Goal: Task Accomplishment & Management: Manage account settings

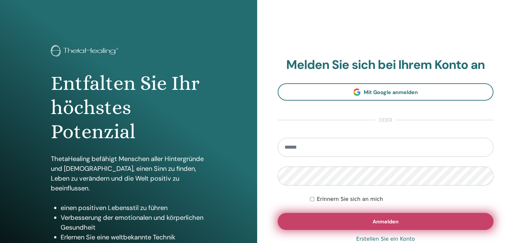
type input "**********"
click at [397, 219] on span "Anmelden" at bounding box center [386, 221] width 26 height 7
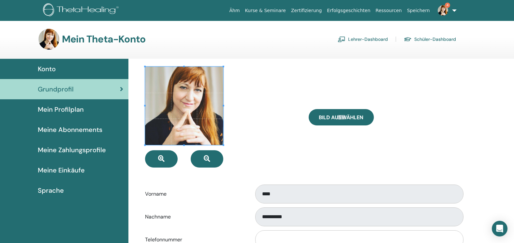
click at [365, 38] on font "Lehrer-Dashboard" at bounding box center [368, 39] width 40 height 6
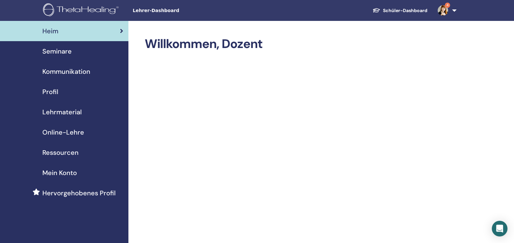
click at [437, 9] on span "4" at bounding box center [443, 10] width 16 height 5
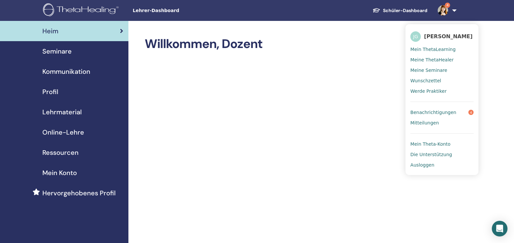
click at [430, 114] on span "Benachrichtigungen" at bounding box center [434, 112] width 46 height 6
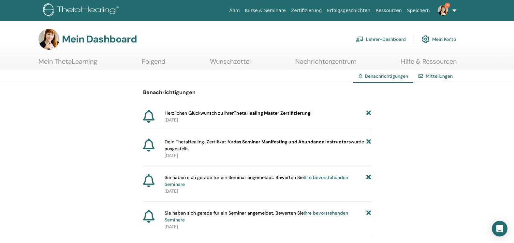
click at [83, 63] on link "Mein ThetaLearning" at bounding box center [67, 63] width 59 height 13
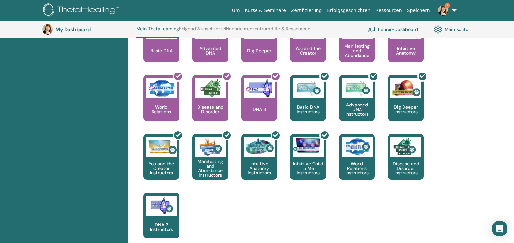
scroll to position [305, 0]
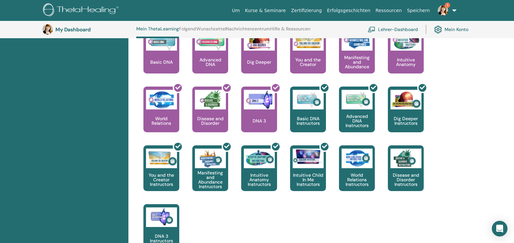
click at [445, 13] on img at bounding box center [443, 10] width 10 height 10
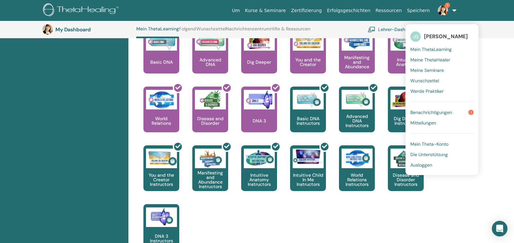
drag, startPoint x: 441, startPoint y: 115, endPoint x: 443, endPoint y: 111, distance: 4.8
click at [443, 111] on span "Benachrichtigungen" at bounding box center [432, 112] width 42 height 6
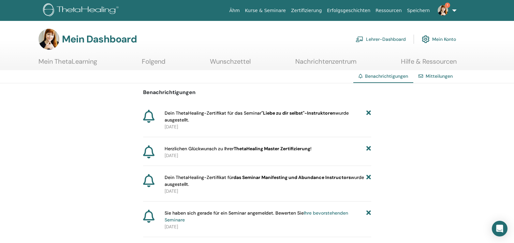
click at [445, 11] on img at bounding box center [443, 10] width 10 height 10
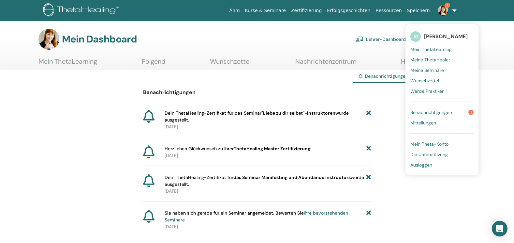
drag, startPoint x: 434, startPoint y: 112, endPoint x: 427, endPoint y: 219, distance: 107.2
drag, startPoint x: 427, startPoint y: 219, endPoint x: 302, endPoint y: 23, distance: 232.1
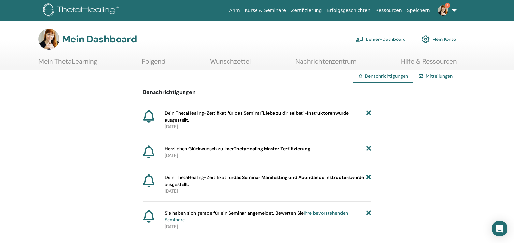
click at [445, 13] on img at bounding box center [443, 10] width 10 height 10
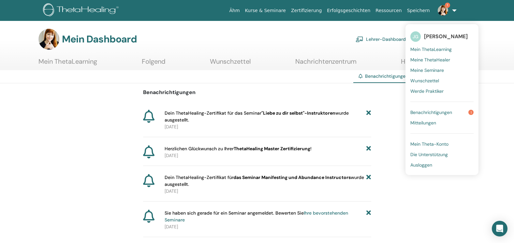
click at [388, 38] on font "Lehrer-Dashboard" at bounding box center [386, 39] width 40 height 6
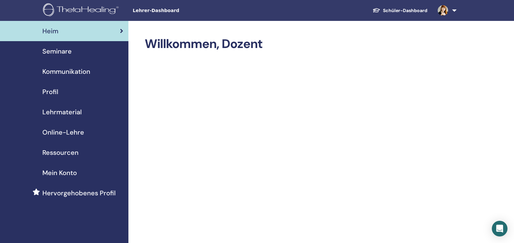
click at [68, 50] on span "Seminare" at bounding box center [56, 51] width 29 height 10
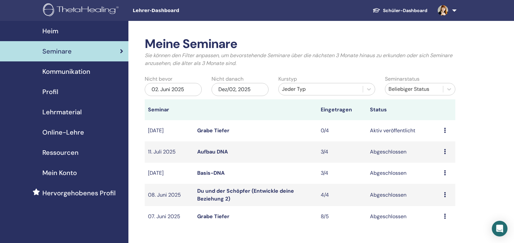
click at [69, 75] on span "Kommunikation" at bounding box center [66, 72] width 48 height 10
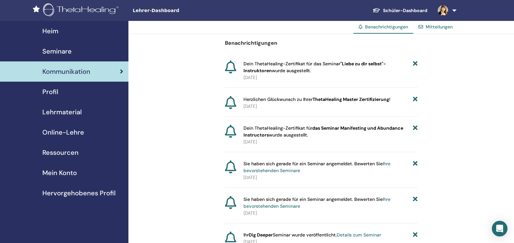
click at [63, 172] on span "Mein Konto" at bounding box center [59, 173] width 35 height 10
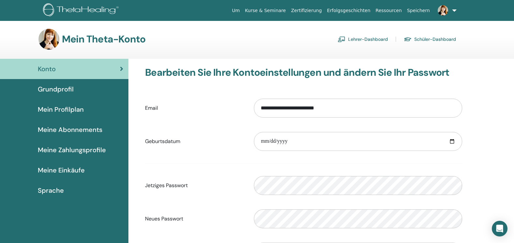
click at [49, 68] on span "Konto" at bounding box center [47, 69] width 18 height 10
click at [359, 38] on link "Lehrer-Dashboard" at bounding box center [363, 39] width 50 height 10
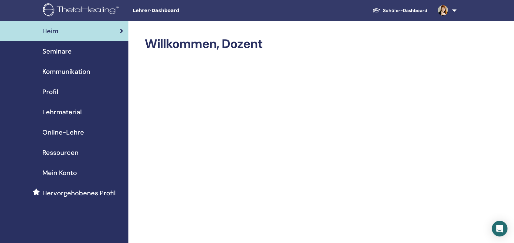
click at [74, 10] on img at bounding box center [82, 10] width 78 height 15
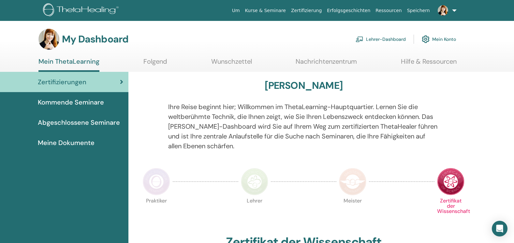
click at [395, 37] on link "Lehrer-Dashboard" at bounding box center [381, 39] width 50 height 14
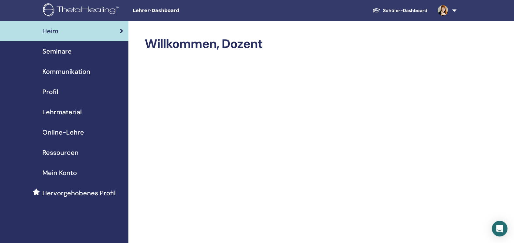
click at [68, 51] on span "Seminare" at bounding box center [56, 51] width 29 height 10
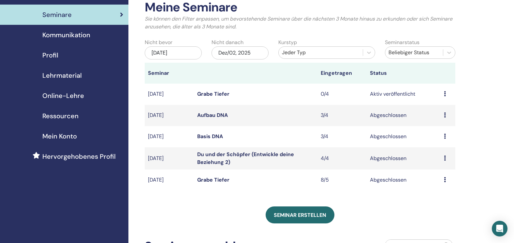
scroll to position [28, 0]
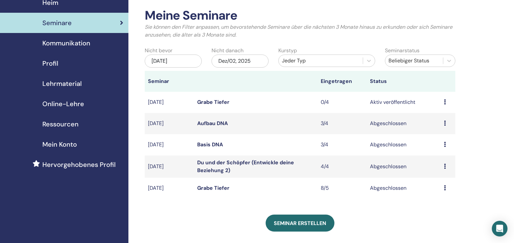
click at [65, 84] on span "Lehrmaterial" at bounding box center [61, 84] width 39 height 10
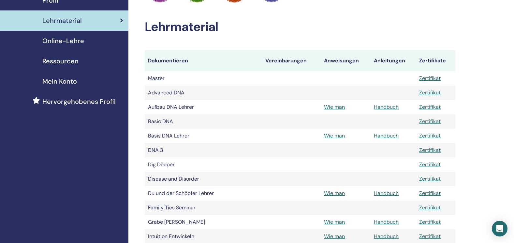
scroll to position [86, 0]
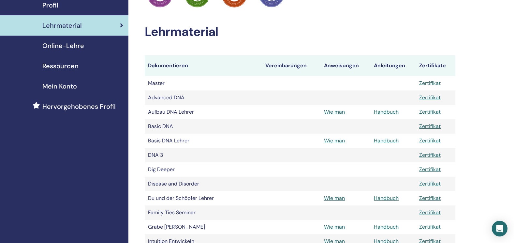
click at [432, 82] on link "Zertifikat" at bounding box center [430, 83] width 22 height 7
